Goal: Information Seeking & Learning: Learn about a topic

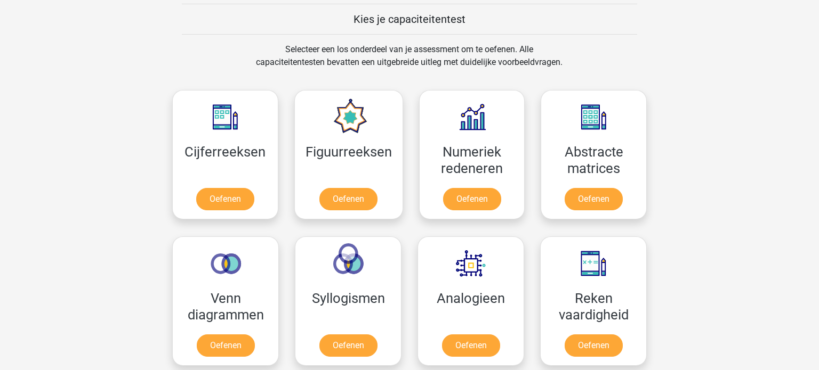
scroll to position [441, 0]
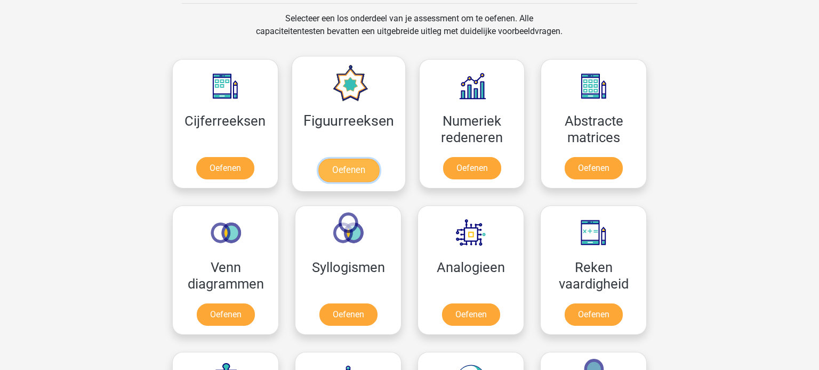
click at [359, 168] on link "Oefenen" at bounding box center [348, 170] width 61 height 23
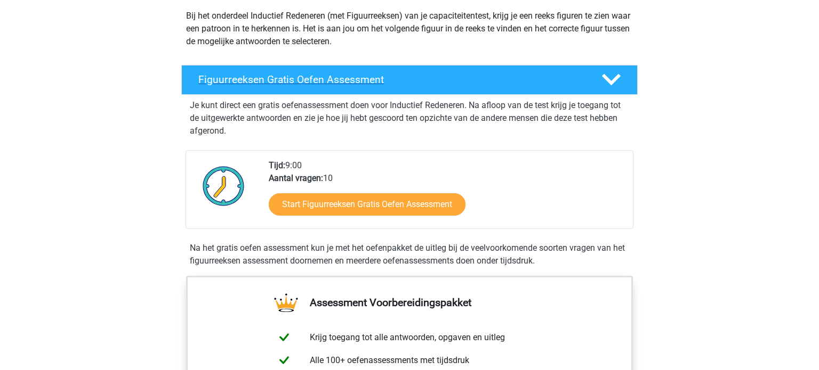
scroll to position [130, 0]
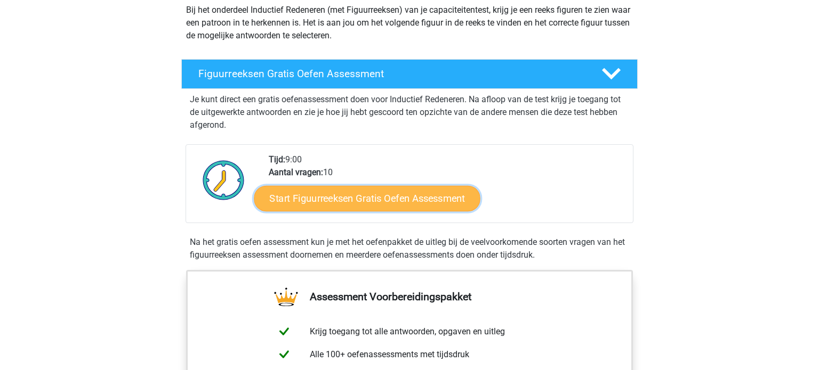
click at [334, 200] on link "Start Figuurreeksen Gratis Oefen Assessment" at bounding box center [367, 199] width 226 height 26
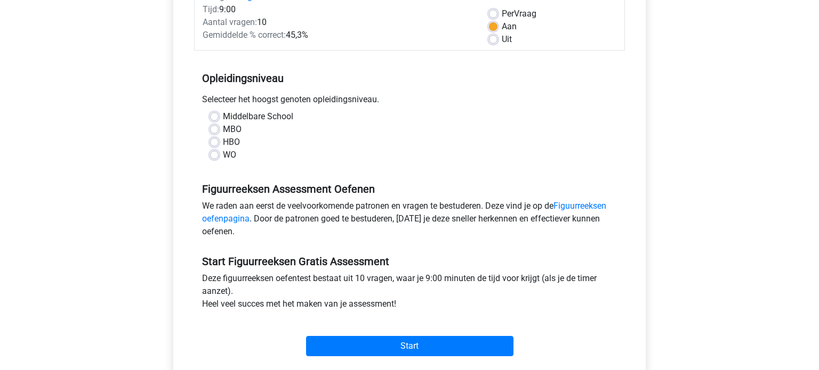
scroll to position [159, 0]
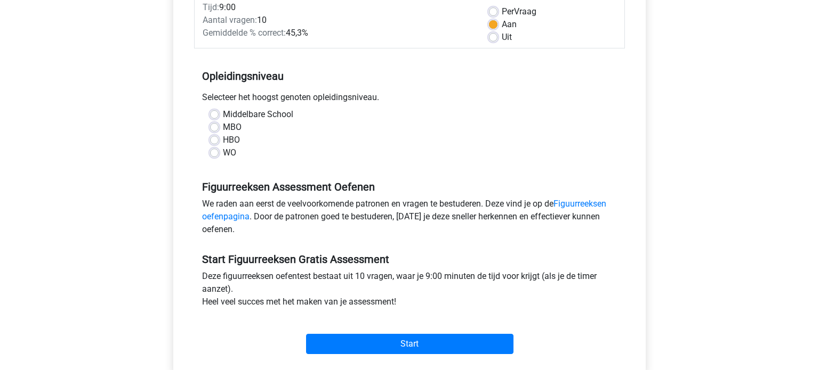
click at [223, 131] on label "MBO" at bounding box center [232, 127] width 19 height 13
click at [217, 131] on input "MBO" at bounding box center [214, 126] width 9 height 11
radio input "true"
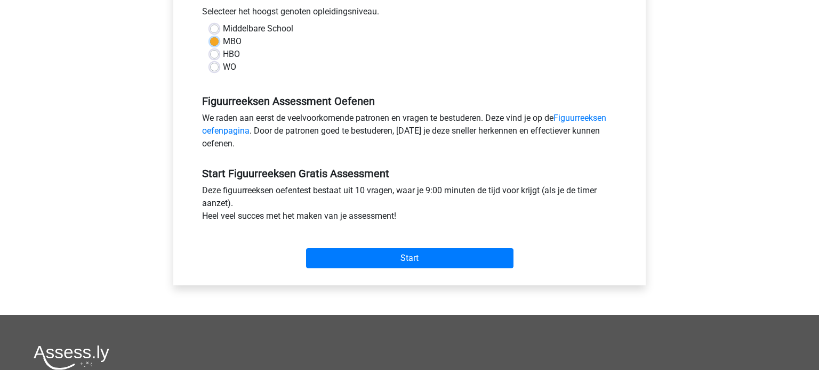
scroll to position [246, 0]
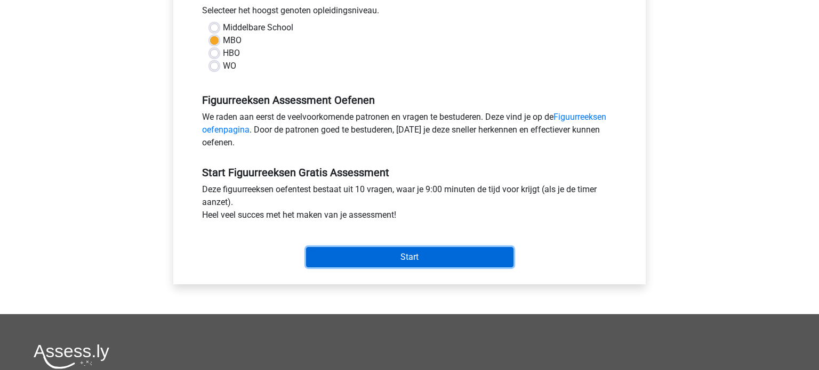
click at [376, 258] on input "Start" at bounding box center [409, 257] width 207 height 20
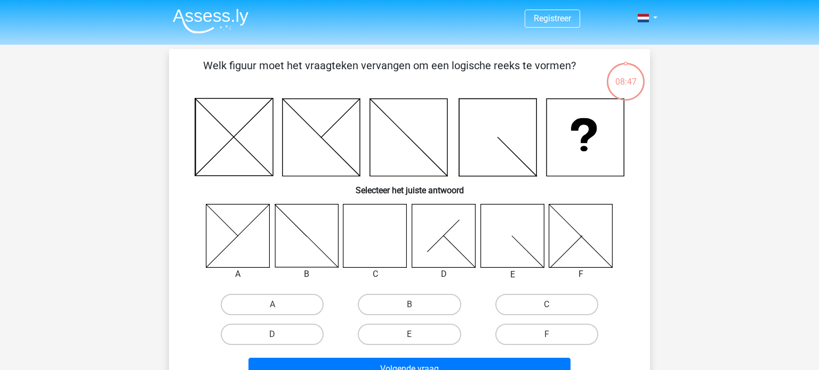
drag, startPoint x: 366, startPoint y: 229, endPoint x: 367, endPoint y: 235, distance: 5.9
click at [367, 236] on icon at bounding box center [374, 235] width 63 height 63
click at [543, 304] on label "C" at bounding box center [546, 304] width 103 height 21
click at [546, 305] on input "C" at bounding box center [549, 308] width 7 height 7
radio input "true"
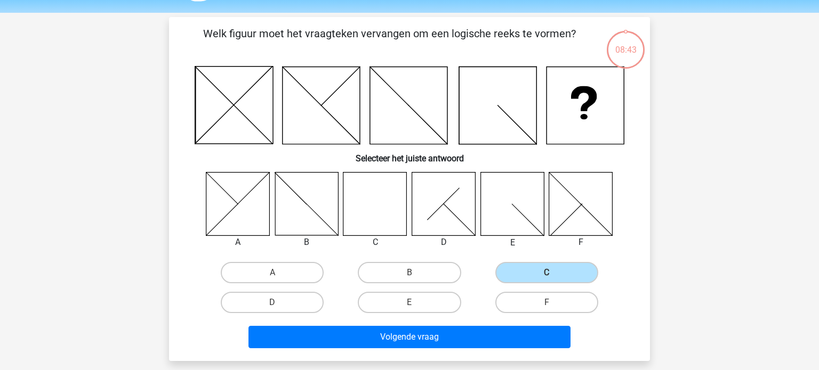
scroll to position [55, 0]
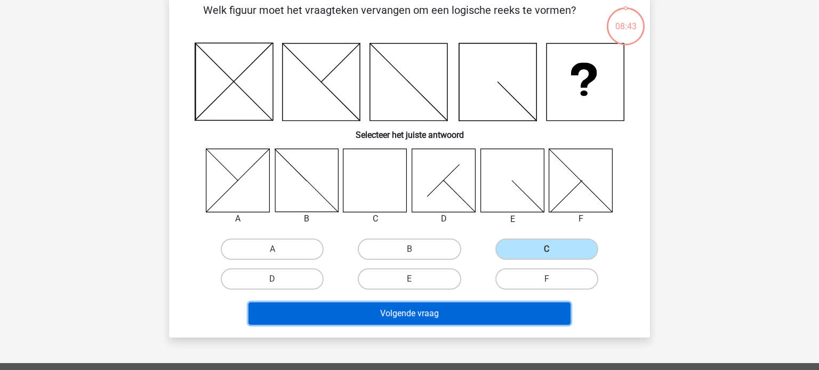
click at [434, 312] on button "Volgende vraag" at bounding box center [409, 314] width 322 height 22
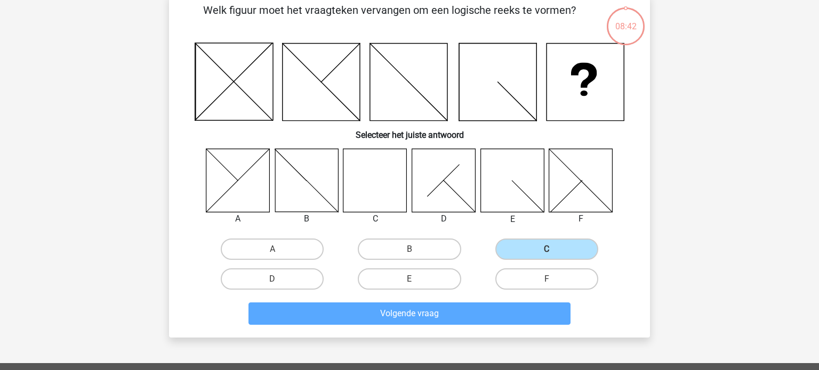
scroll to position [49, 0]
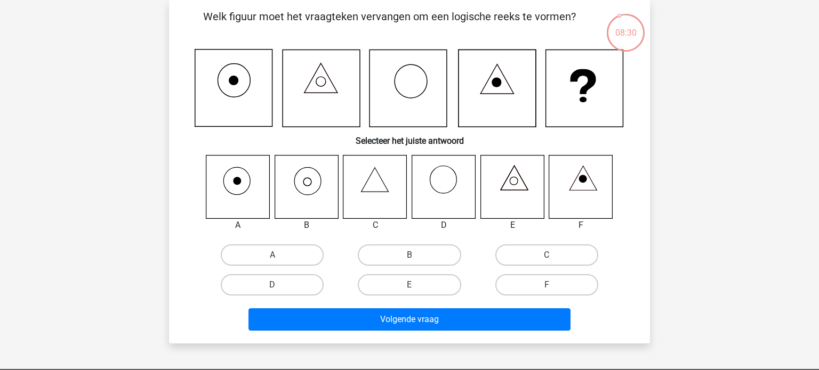
click at [580, 184] on icon at bounding box center [580, 186] width 63 height 63
click at [533, 283] on label "F" at bounding box center [546, 285] width 103 height 21
click at [546, 285] on input "F" at bounding box center [549, 288] width 7 height 7
radio input "true"
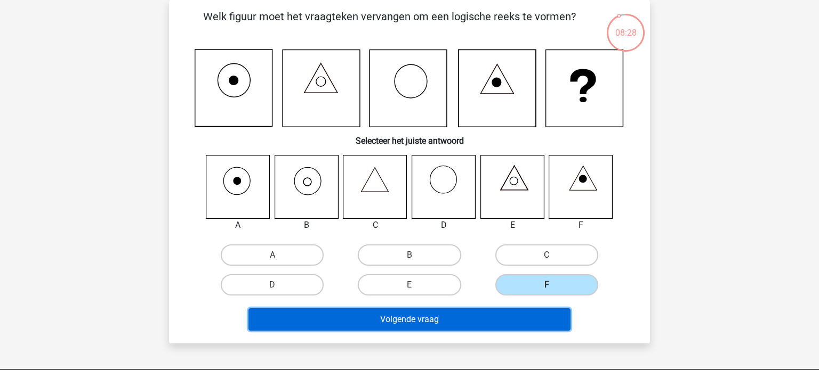
click at [422, 321] on button "Volgende vraag" at bounding box center [409, 320] width 322 height 22
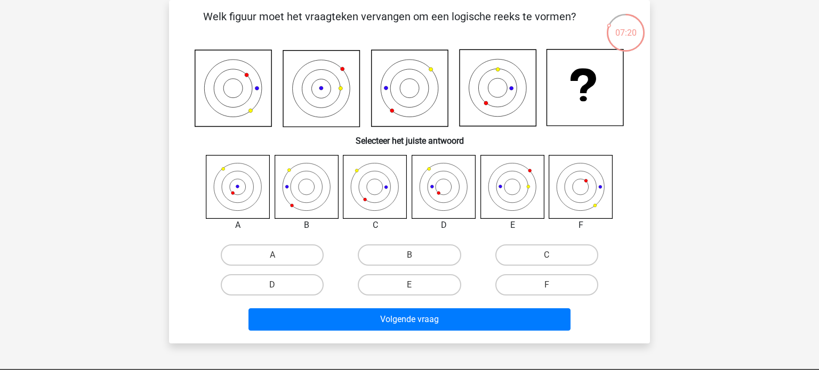
click at [243, 186] on icon at bounding box center [237, 186] width 63 height 63
click at [229, 256] on label "A" at bounding box center [272, 255] width 103 height 21
click at [272, 256] on input "A" at bounding box center [275, 258] width 7 height 7
radio input "true"
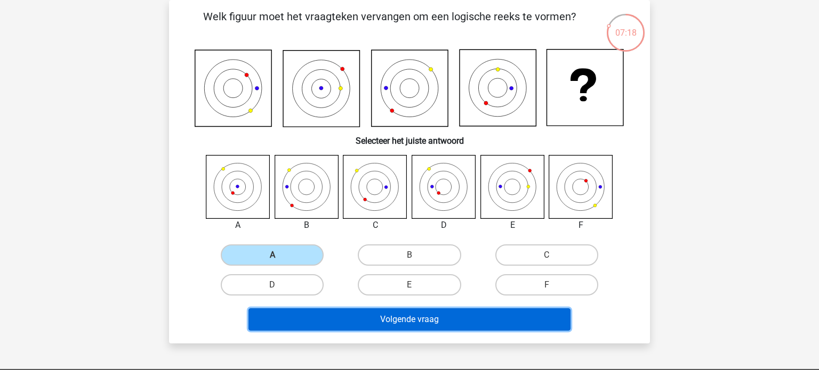
click at [343, 324] on button "Volgende vraag" at bounding box center [409, 320] width 322 height 22
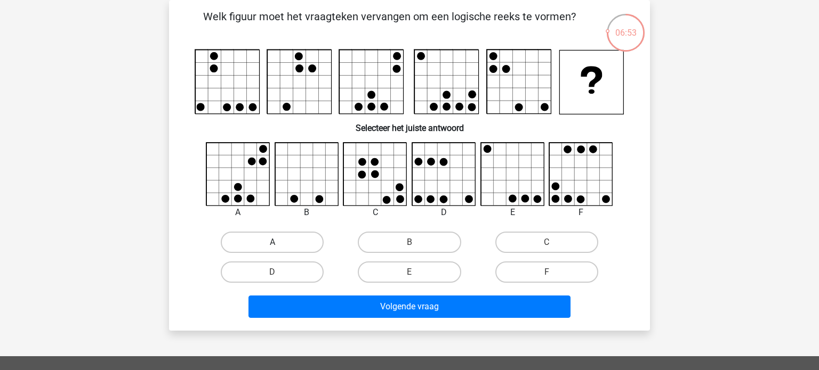
click at [260, 242] on label "A" at bounding box center [272, 242] width 103 height 21
click at [272, 243] on input "A" at bounding box center [275, 246] width 7 height 7
radio input "true"
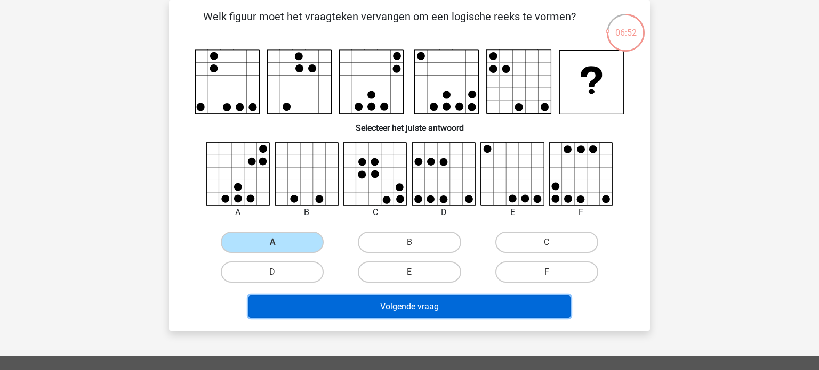
click at [325, 313] on button "Volgende vraag" at bounding box center [409, 307] width 322 height 22
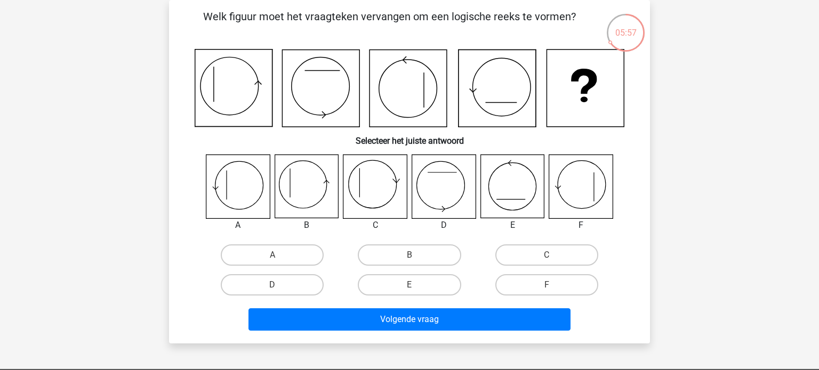
click at [225, 183] on icon at bounding box center [237, 186] width 63 height 63
click at [249, 256] on label "A" at bounding box center [272, 255] width 103 height 21
click at [272, 256] on input "A" at bounding box center [275, 258] width 7 height 7
radio input "true"
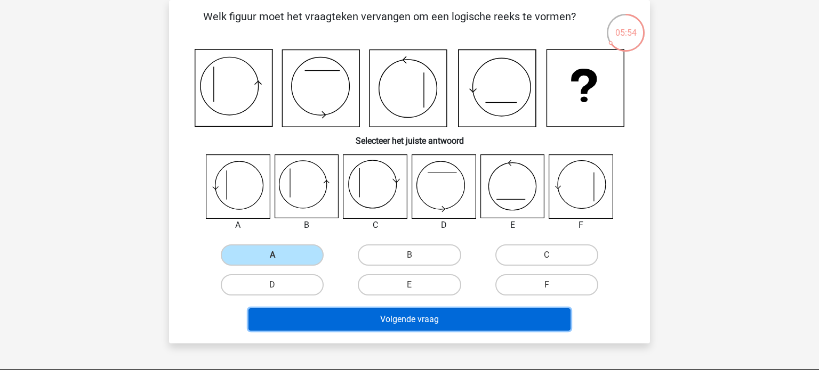
click at [392, 319] on button "Volgende vraag" at bounding box center [409, 320] width 322 height 22
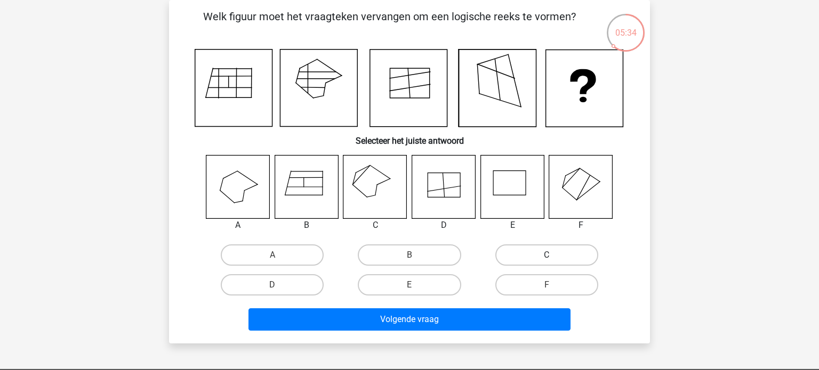
click at [536, 254] on label "C" at bounding box center [546, 255] width 103 height 21
click at [546, 255] on input "C" at bounding box center [549, 258] width 7 height 7
radio input "true"
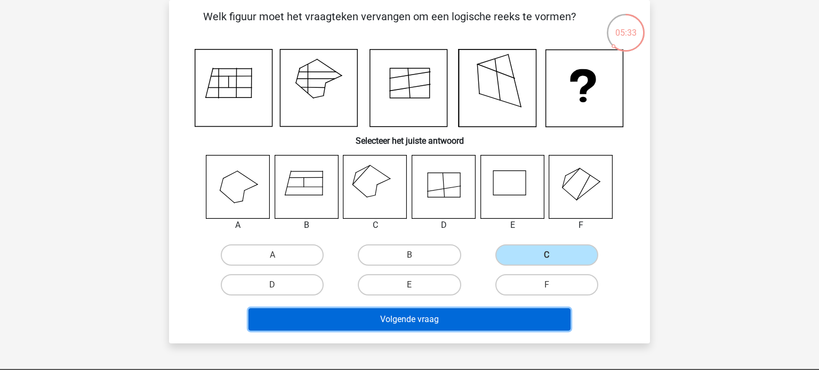
click at [505, 320] on button "Volgende vraag" at bounding box center [409, 320] width 322 height 22
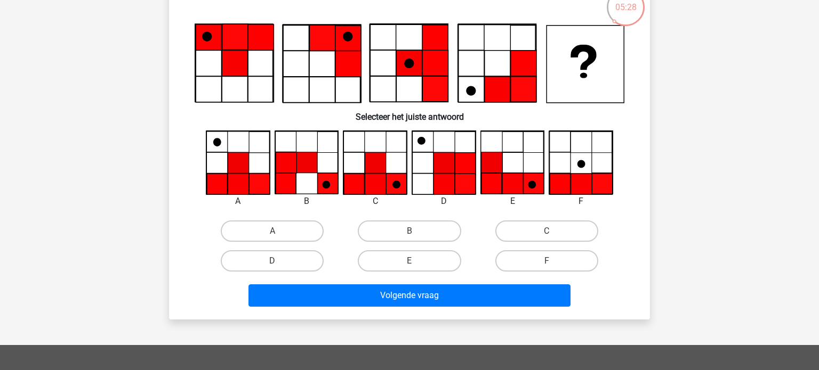
scroll to position [70, 0]
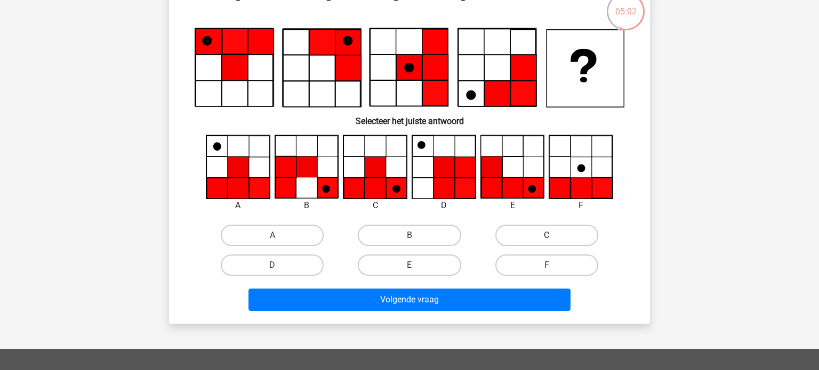
click at [536, 233] on label "C" at bounding box center [546, 235] width 103 height 21
click at [546, 236] on input "C" at bounding box center [549, 239] width 7 height 7
radio input "true"
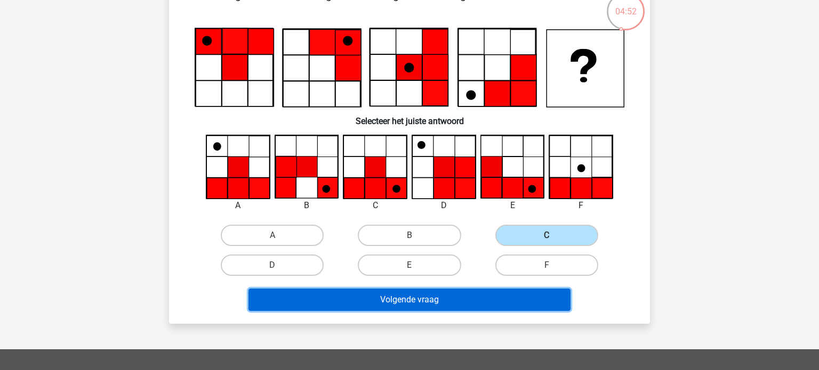
click at [351, 298] on button "Volgende vraag" at bounding box center [409, 300] width 322 height 22
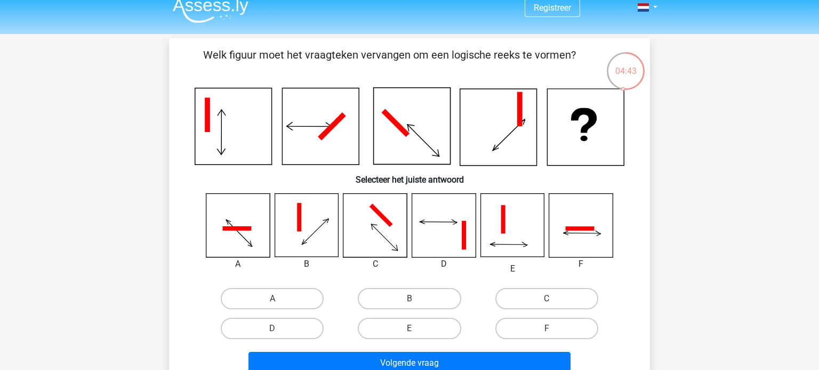
scroll to position [5, 0]
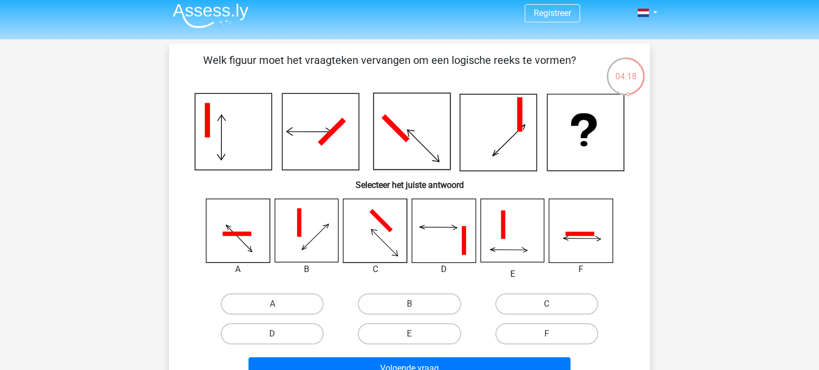
click at [553, 307] on input "C" at bounding box center [549, 307] width 7 height 7
radio input "true"
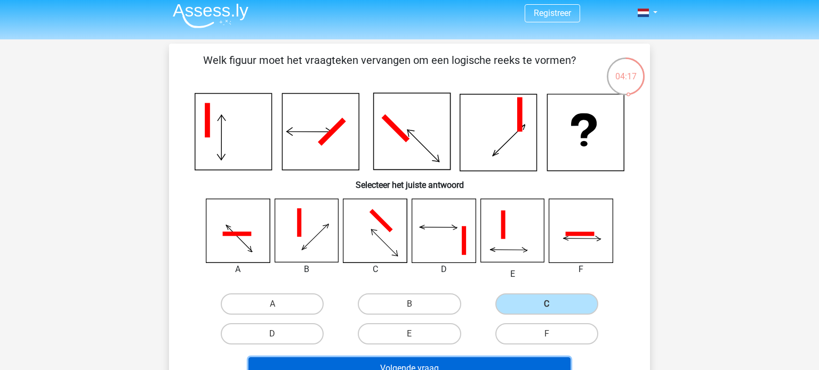
click at [477, 362] on button "Volgende vraag" at bounding box center [409, 369] width 322 height 22
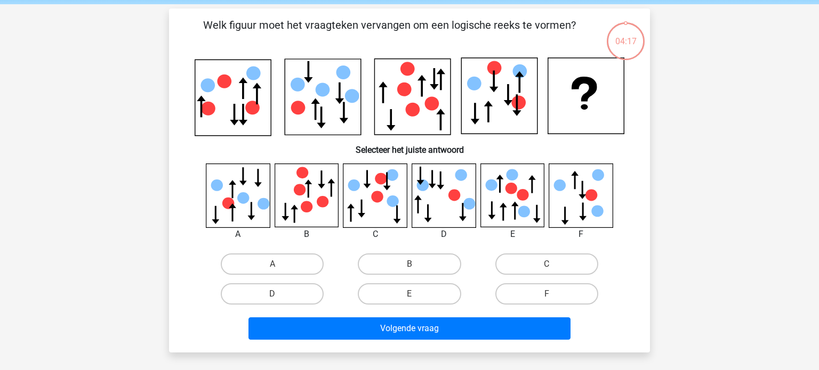
scroll to position [49, 0]
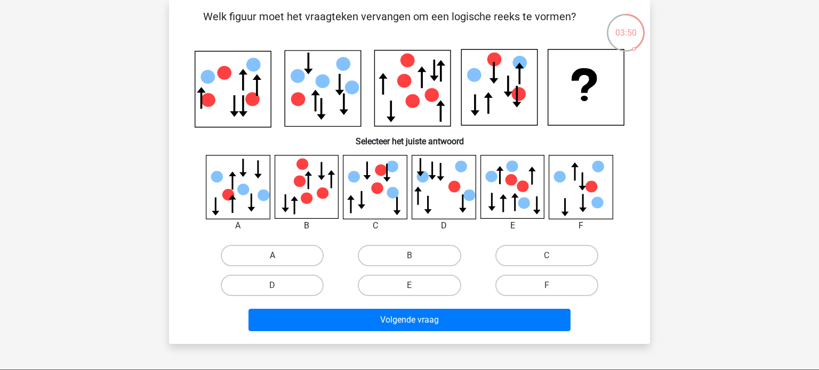
click at [287, 254] on label "A" at bounding box center [272, 255] width 103 height 21
click at [279, 256] on input "A" at bounding box center [275, 259] width 7 height 7
radio input "true"
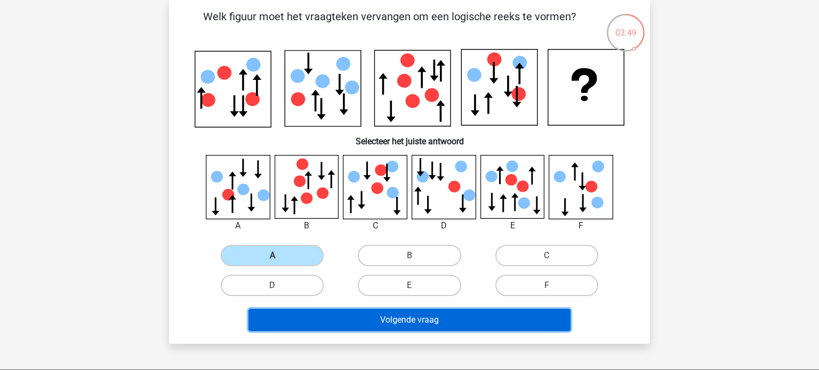
click at [364, 309] on button "Volgende vraag" at bounding box center [409, 320] width 322 height 22
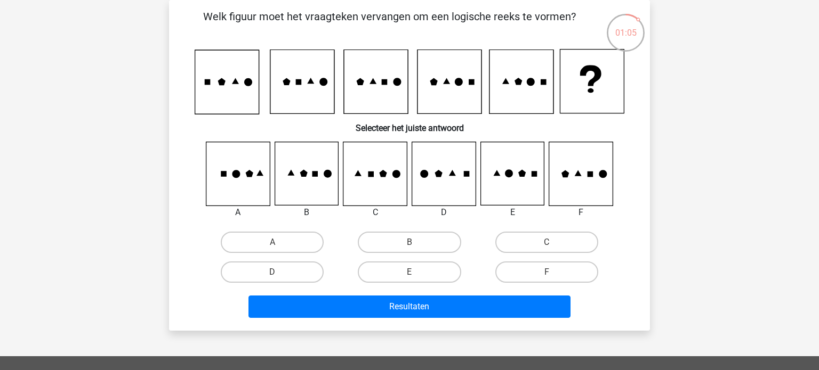
click at [517, 187] on icon at bounding box center [511, 173] width 63 height 63
click at [445, 267] on label "E" at bounding box center [409, 272] width 103 height 21
click at [416, 272] on input "E" at bounding box center [412, 275] width 7 height 7
radio input "true"
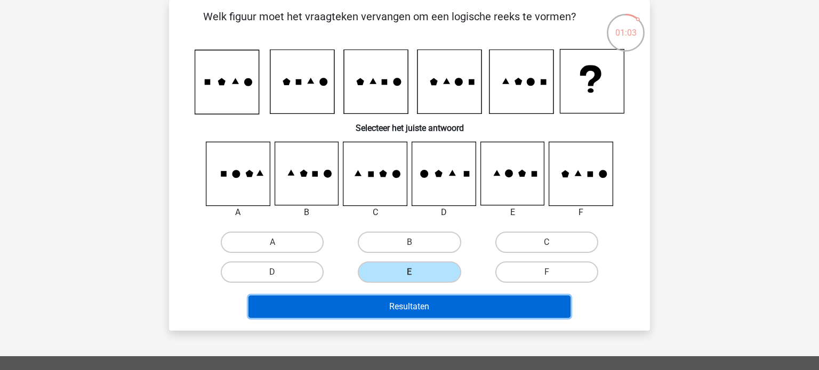
click at [451, 307] on button "Resultaten" at bounding box center [409, 307] width 322 height 22
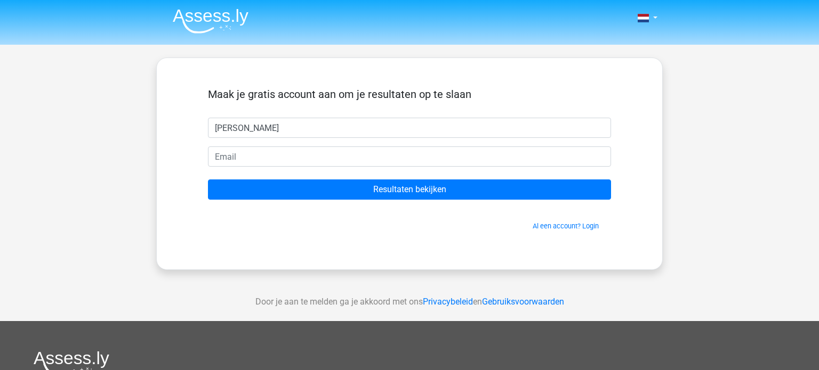
type input "[PERSON_NAME]"
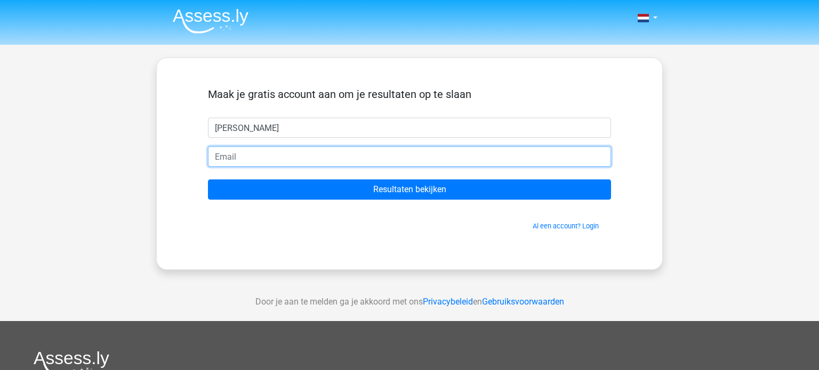
click at [230, 160] on input "email" at bounding box center [409, 157] width 403 height 20
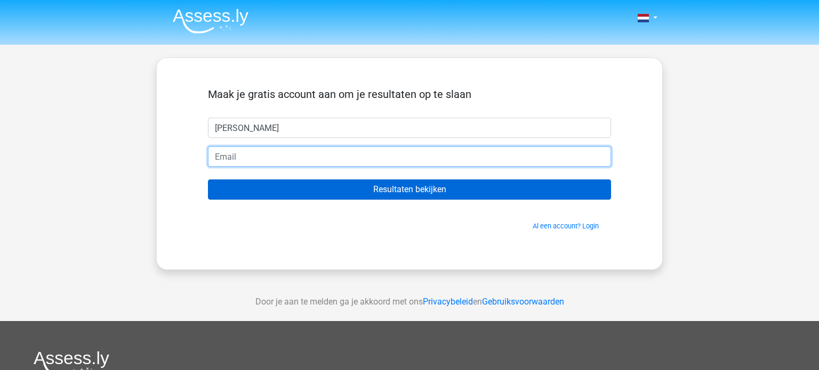
type input "[EMAIL_ADDRESS][DOMAIN_NAME]"
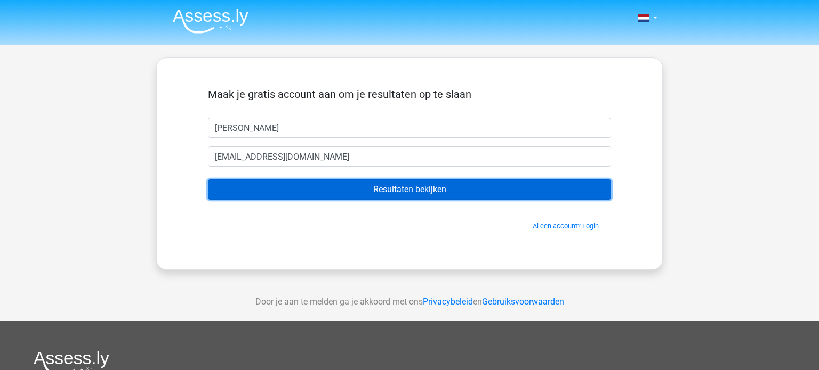
click at [286, 186] on input "Resultaten bekijken" at bounding box center [409, 190] width 403 height 20
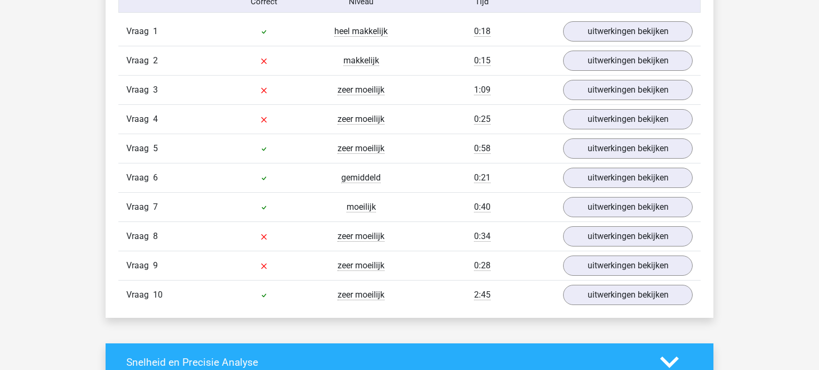
scroll to position [905, 0]
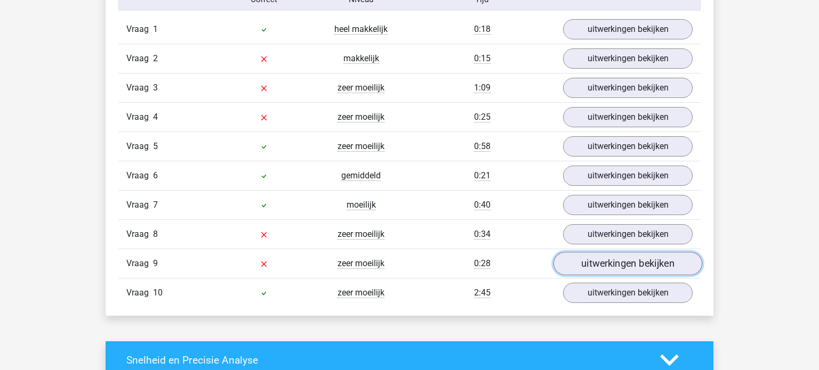
click at [634, 262] on link "uitwerkingen bekijken" at bounding box center [627, 263] width 149 height 23
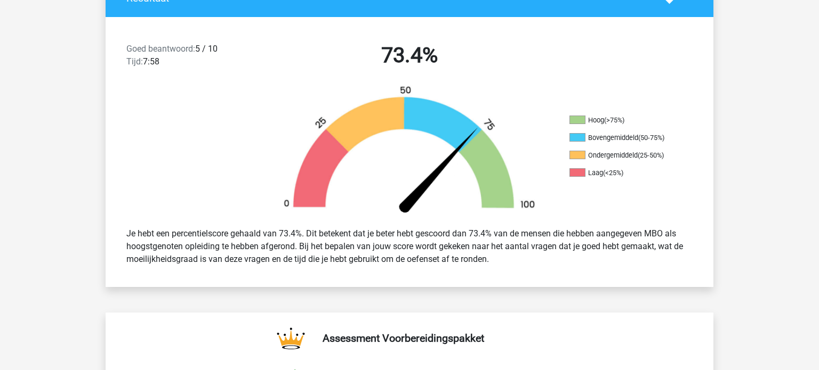
scroll to position [0, 0]
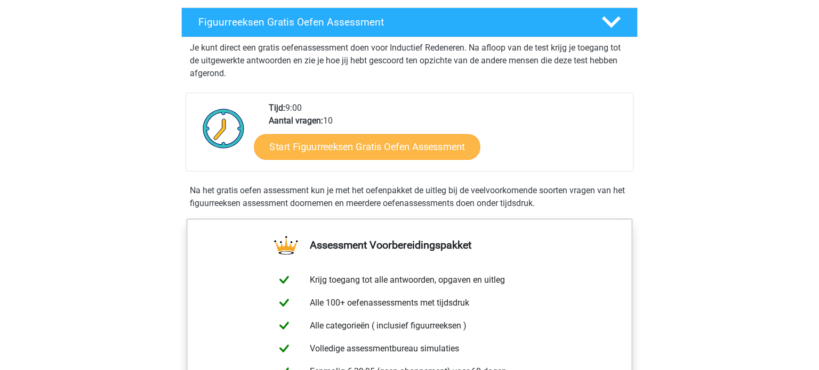
scroll to position [183, 0]
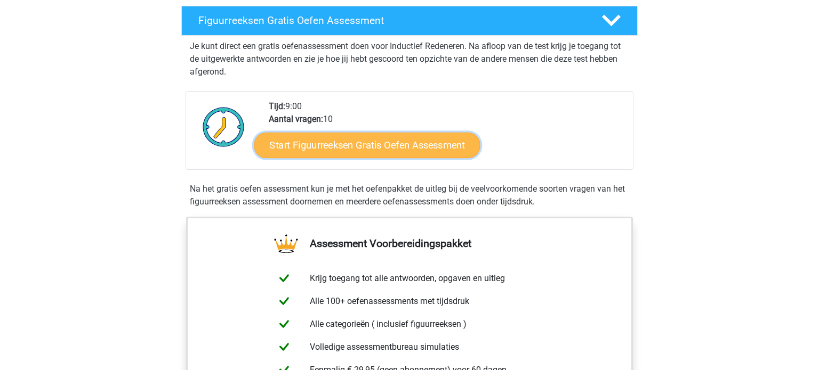
click at [331, 150] on link "Start Figuurreeksen Gratis Oefen Assessment" at bounding box center [367, 145] width 226 height 26
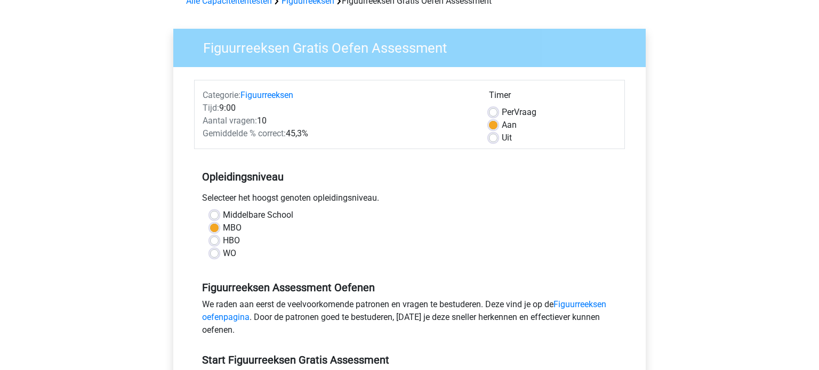
scroll to position [78, 0]
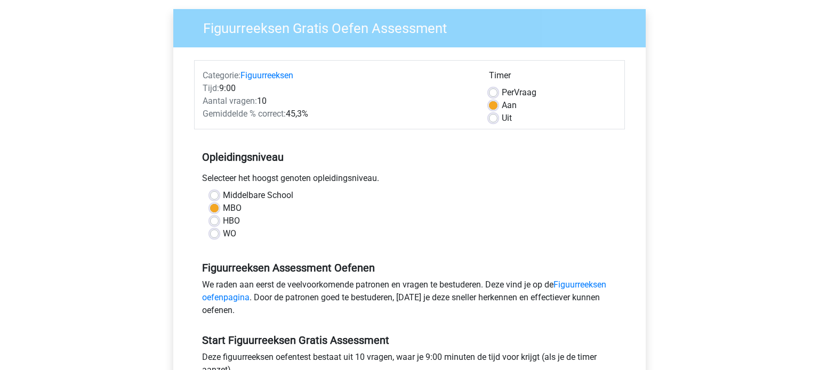
click at [221, 225] on div "HBO" at bounding box center [409, 221] width 399 height 13
click at [223, 219] on label "HBO" at bounding box center [231, 221] width 17 height 13
click at [215, 219] on input "HBO" at bounding box center [214, 220] width 9 height 11
radio input "true"
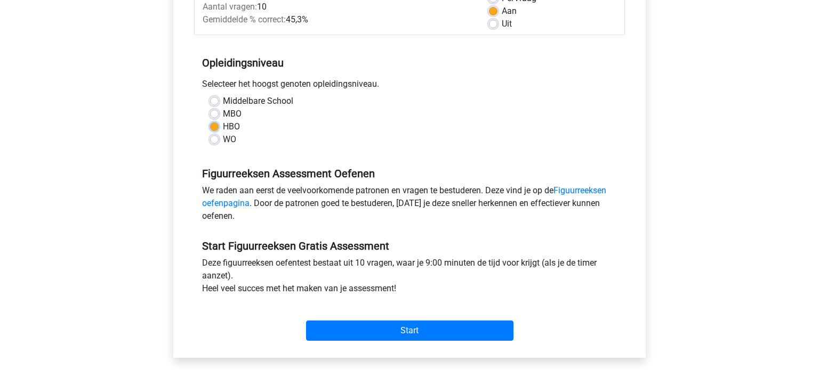
scroll to position [216, 0]
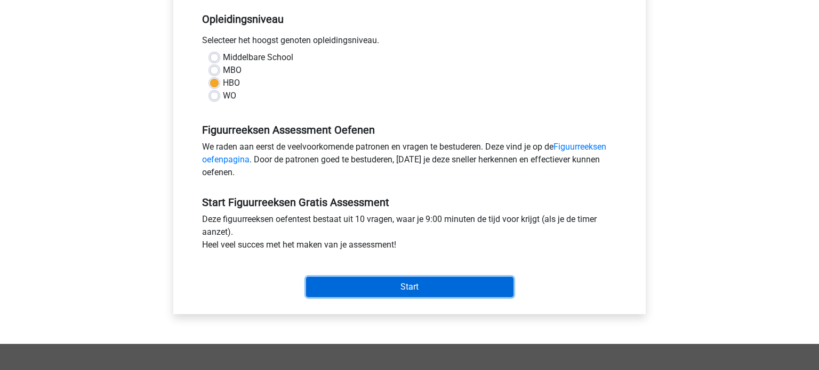
click at [363, 291] on input "Start" at bounding box center [409, 287] width 207 height 20
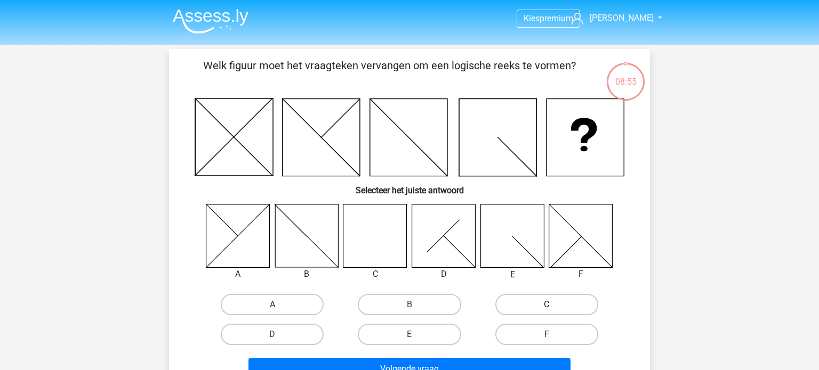
click at [572, 301] on label "C" at bounding box center [546, 304] width 103 height 21
click at [553, 305] on input "C" at bounding box center [549, 308] width 7 height 7
radio input "true"
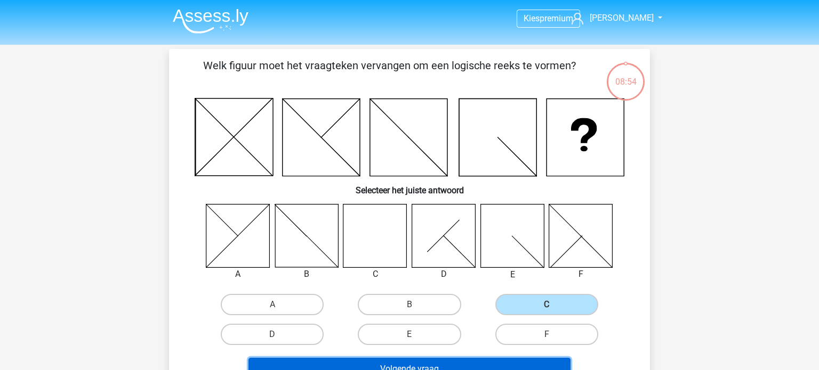
click at [490, 368] on button "Volgende vraag" at bounding box center [409, 369] width 322 height 22
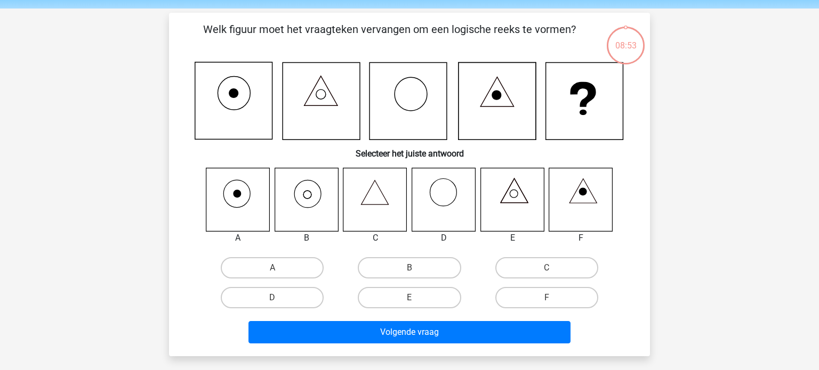
scroll to position [49, 0]
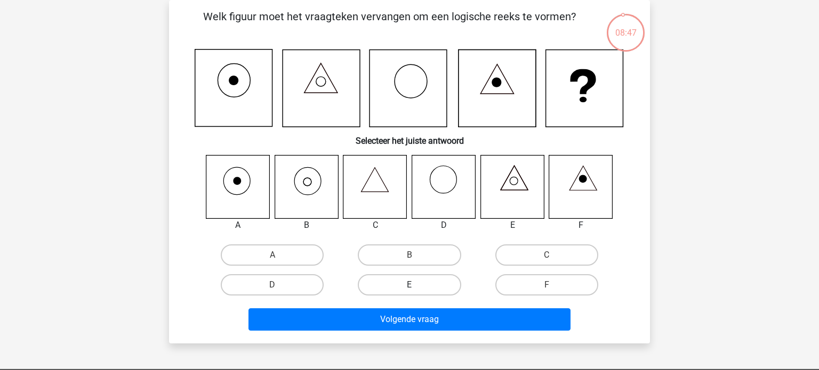
click at [448, 287] on label "E" at bounding box center [409, 285] width 103 height 21
click at [416, 287] on input "E" at bounding box center [412, 288] width 7 height 7
radio input "true"
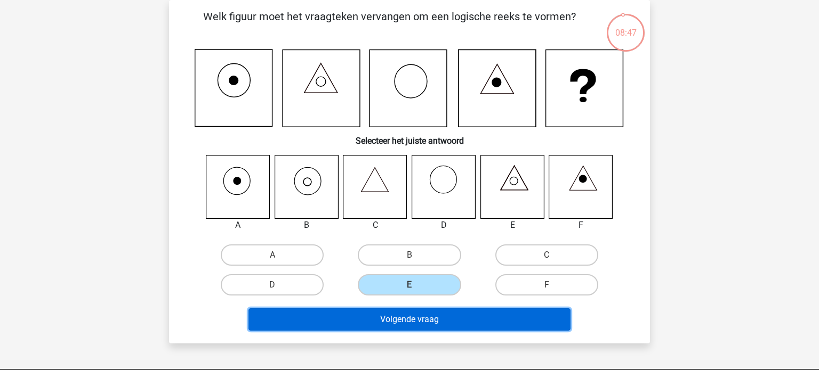
click at [448, 318] on button "Volgende vraag" at bounding box center [409, 320] width 322 height 22
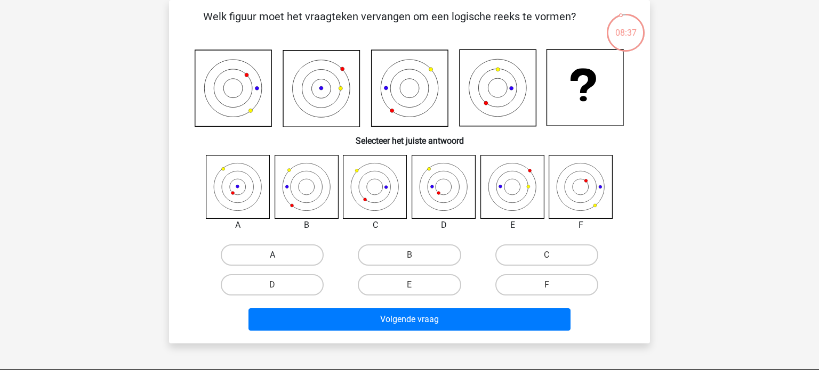
click at [303, 258] on label "A" at bounding box center [272, 255] width 103 height 21
click at [279, 258] on input "A" at bounding box center [275, 258] width 7 height 7
radio input "true"
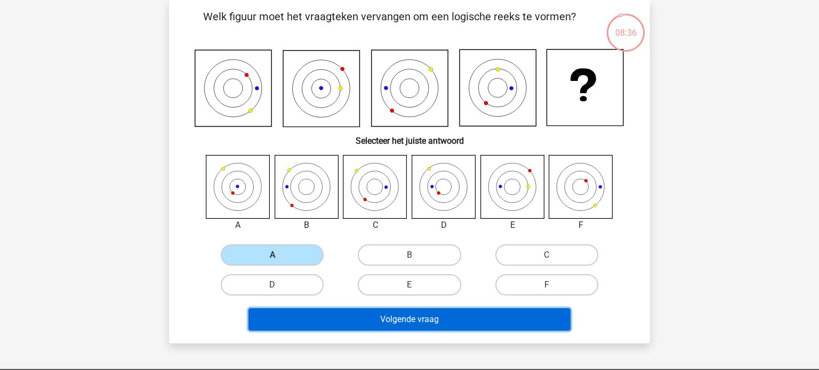
click at [327, 321] on button "Volgende vraag" at bounding box center [409, 320] width 322 height 22
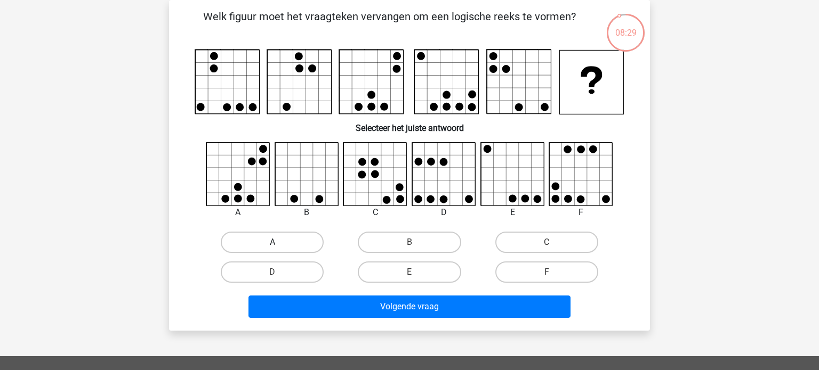
click at [294, 240] on label "A" at bounding box center [272, 242] width 103 height 21
click at [279, 243] on input "A" at bounding box center [275, 246] width 7 height 7
radio input "true"
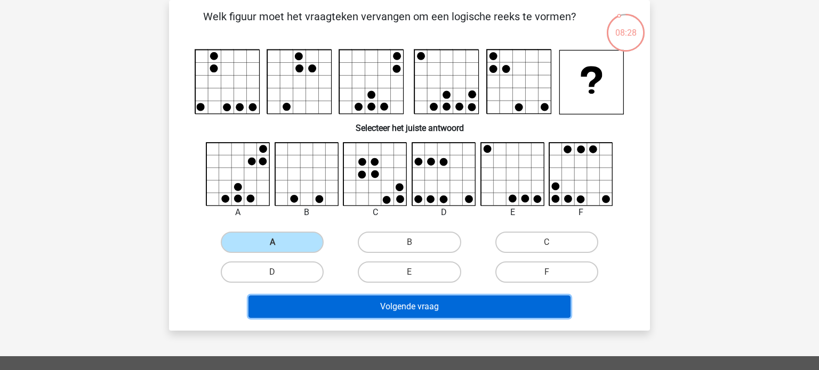
click at [330, 306] on button "Volgende vraag" at bounding box center [409, 307] width 322 height 22
